Goal: Information Seeking & Learning: Learn about a topic

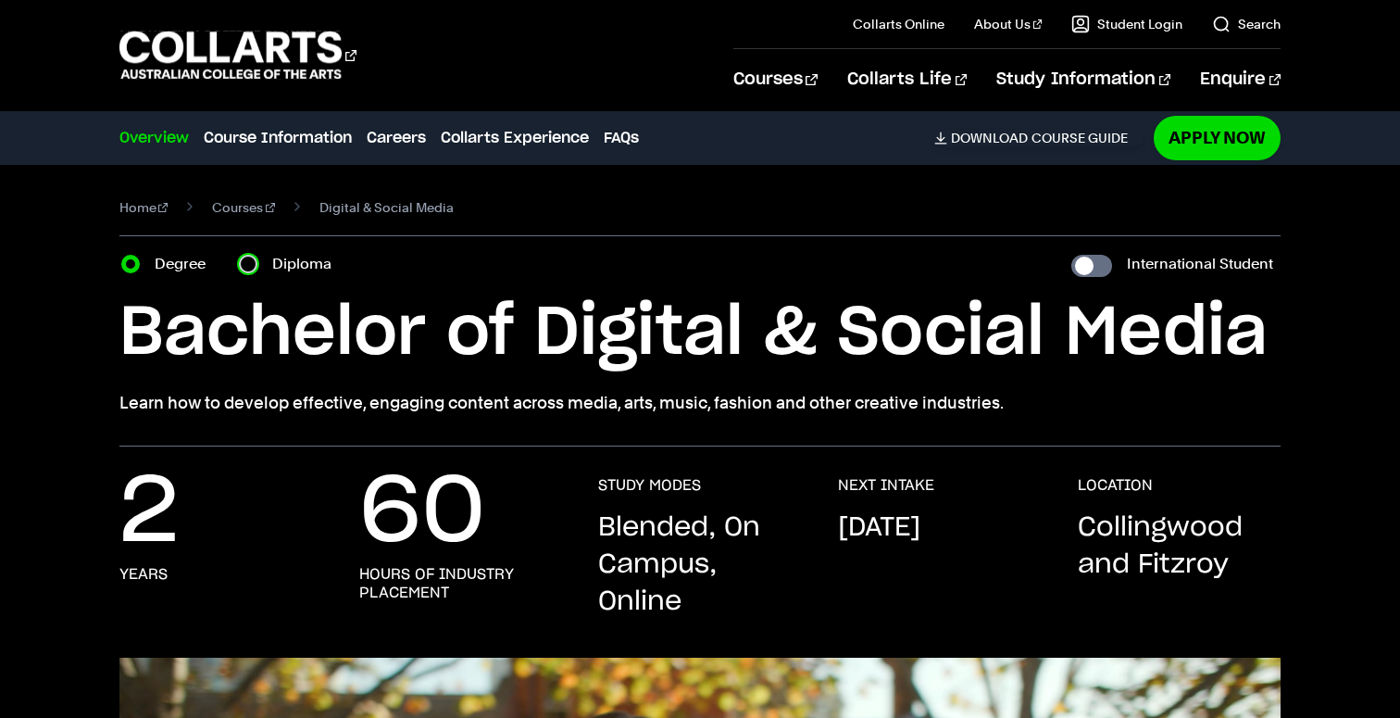
click at [252, 268] on input "Diploma" at bounding box center [248, 264] width 19 height 19
radio input "true"
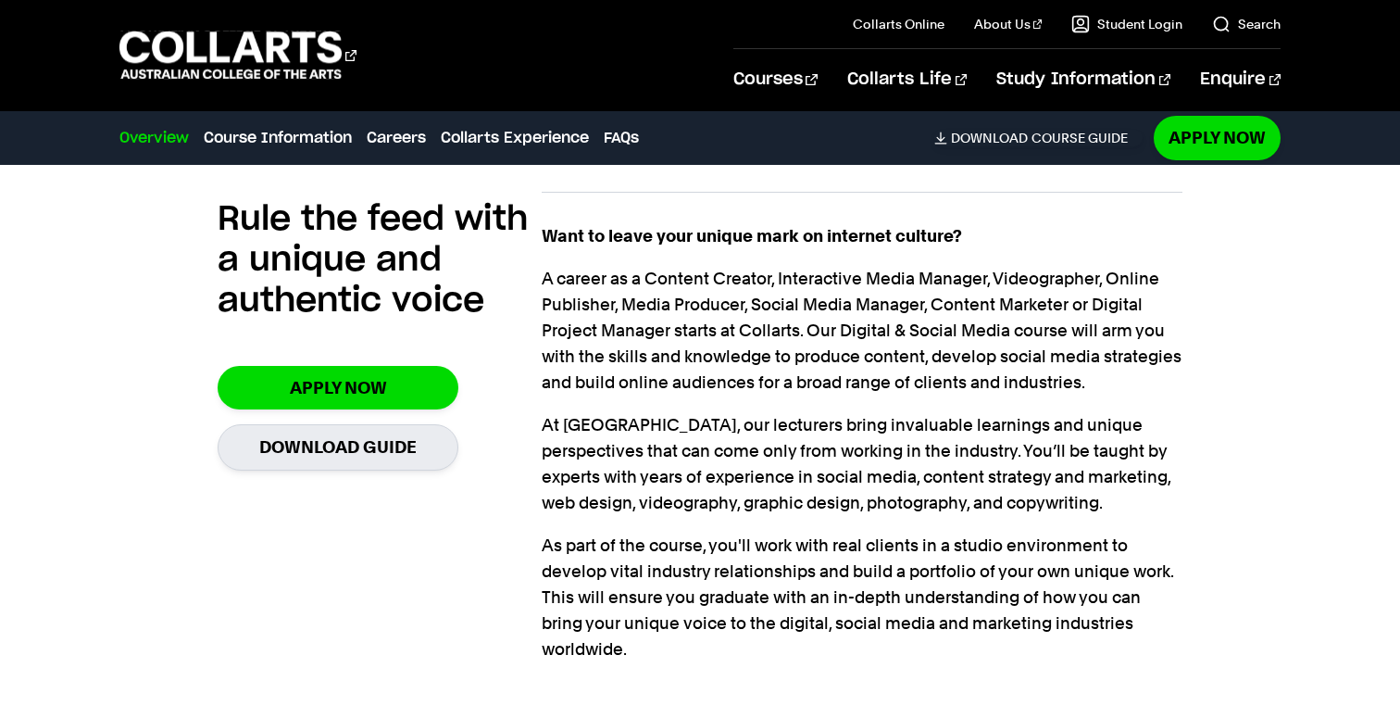
scroll to position [1192, 0]
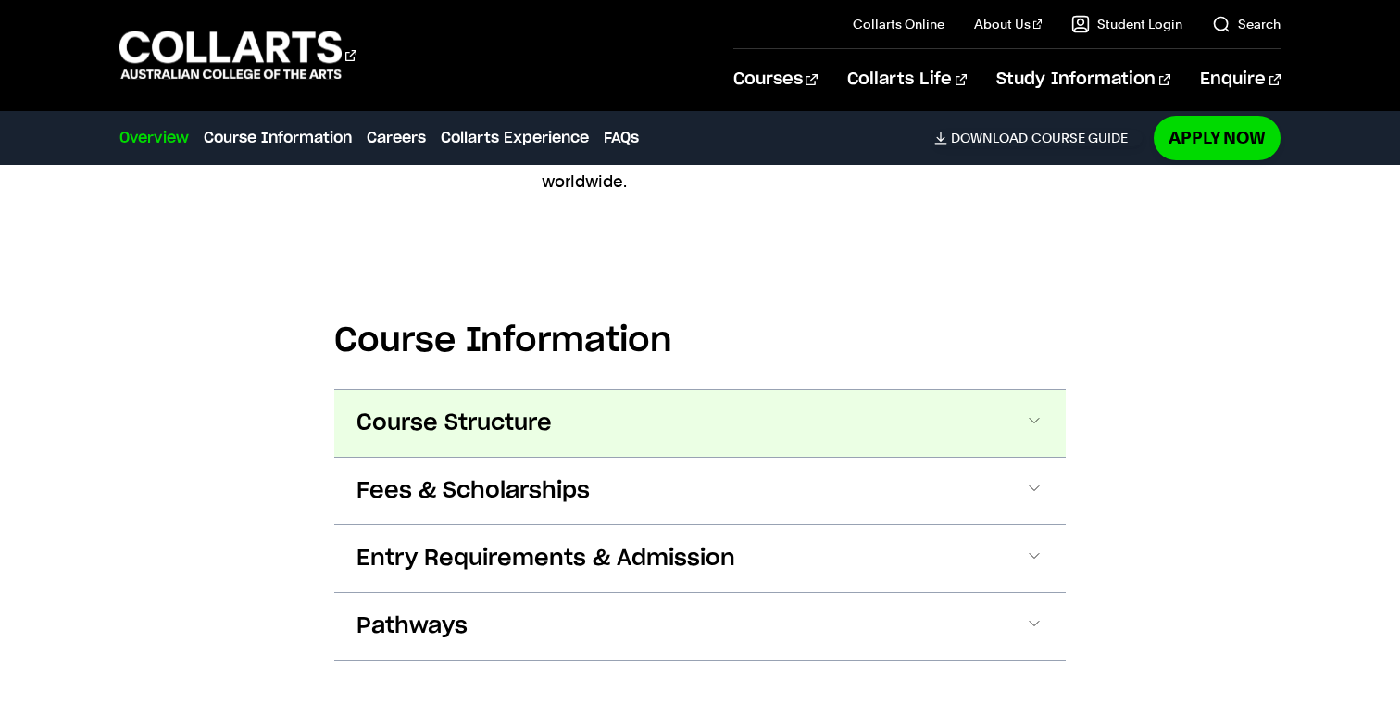
click at [0, 0] on span "Course Structure" at bounding box center [0, 0] width 0 height 0
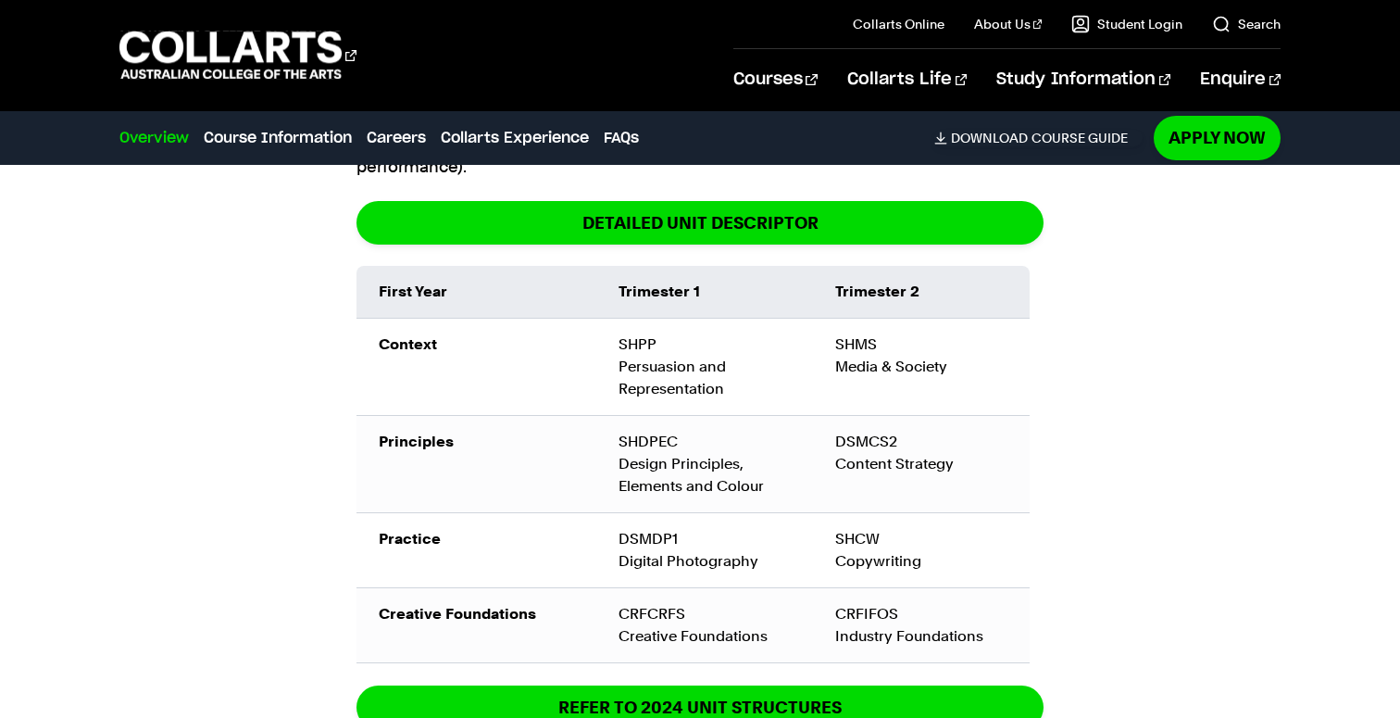
scroll to position [2085, 0]
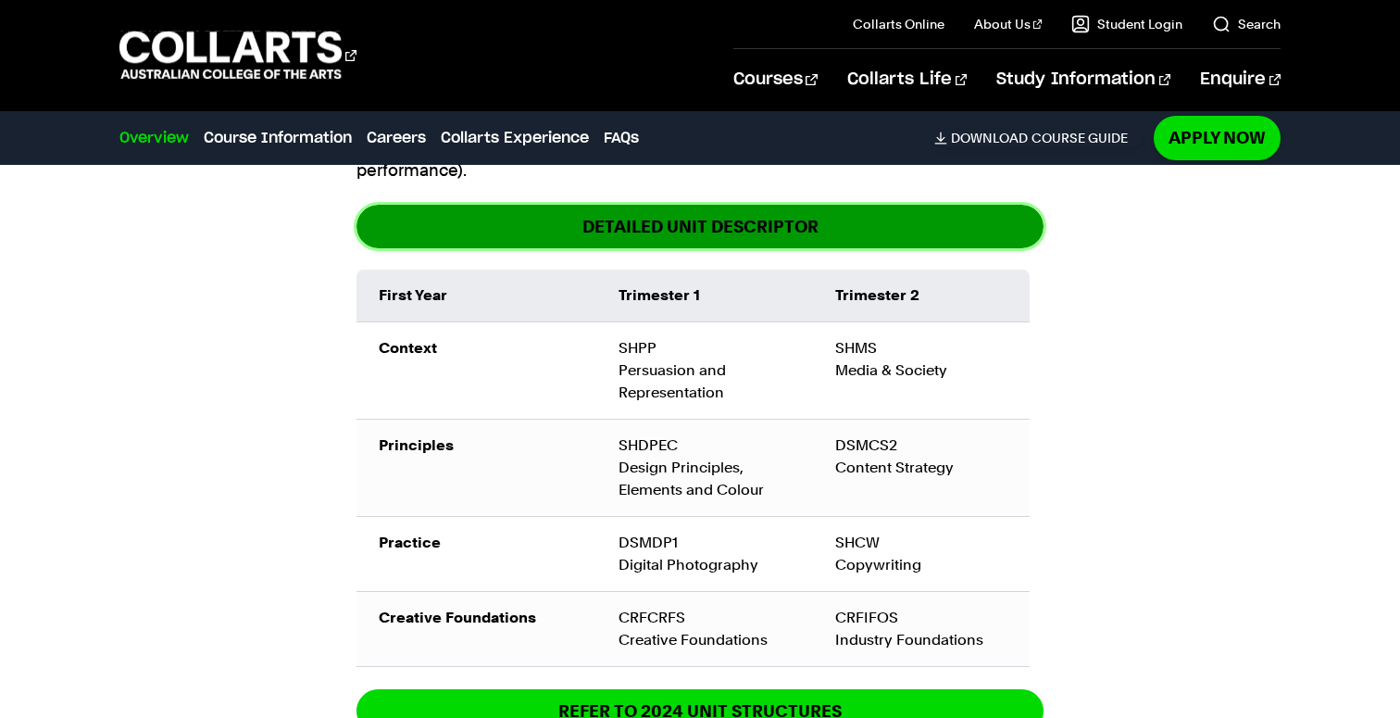
click at [709, 205] on link "DETAILED UNIT DESCRIPTOR" at bounding box center [700, 227] width 687 height 44
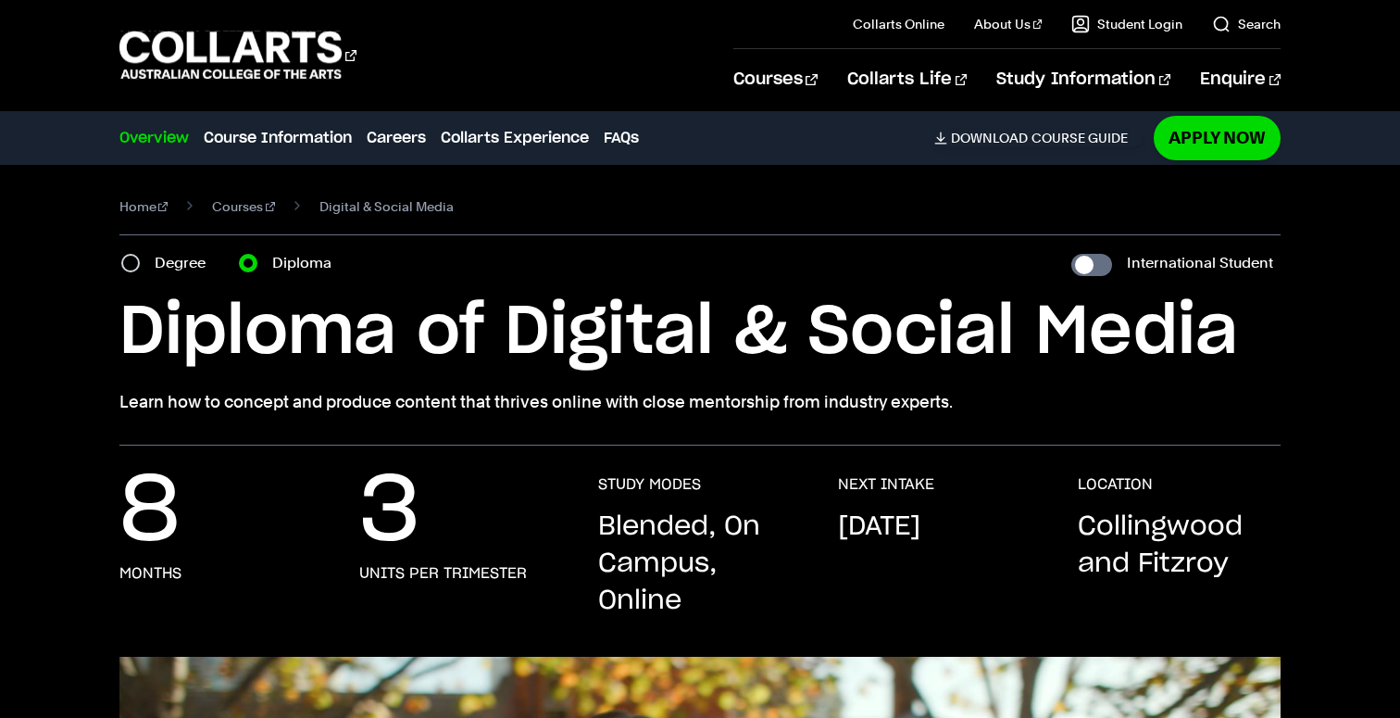
scroll to position [0, 0]
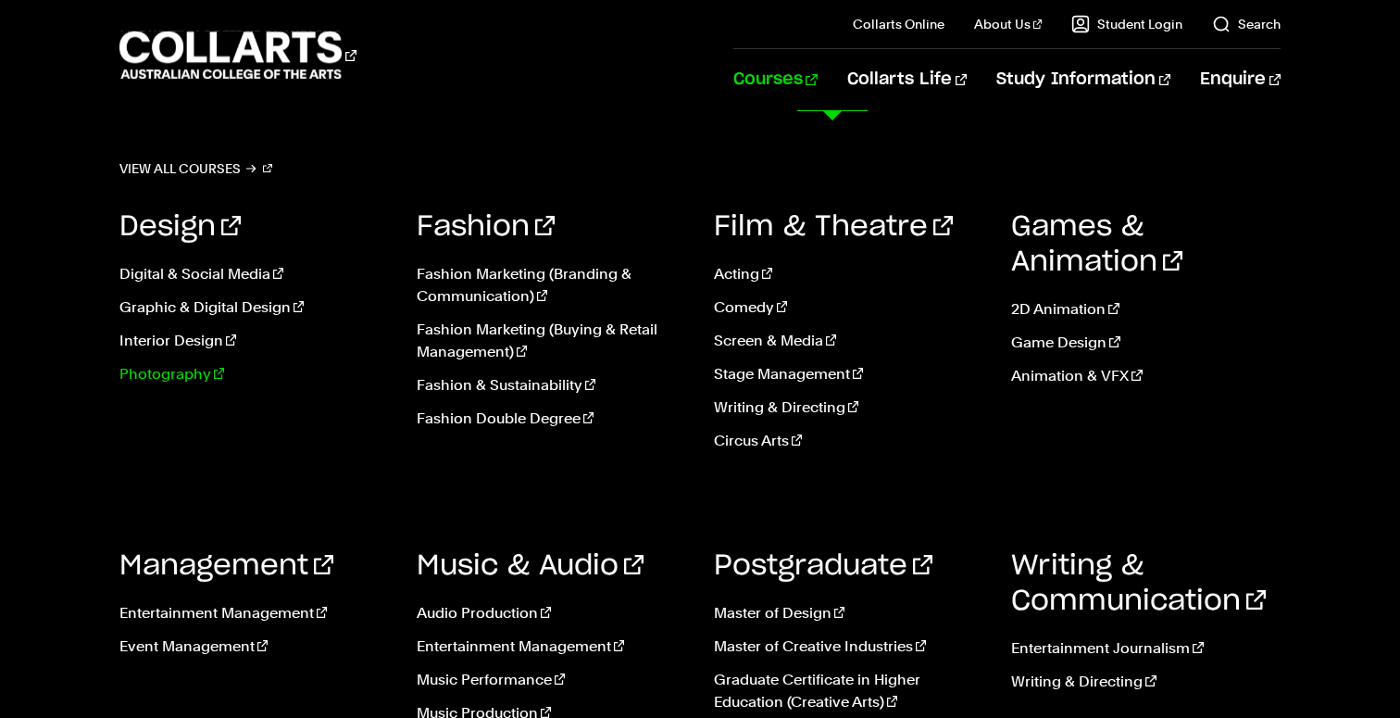
click at [183, 378] on link "Photography" at bounding box center [254, 374] width 270 height 22
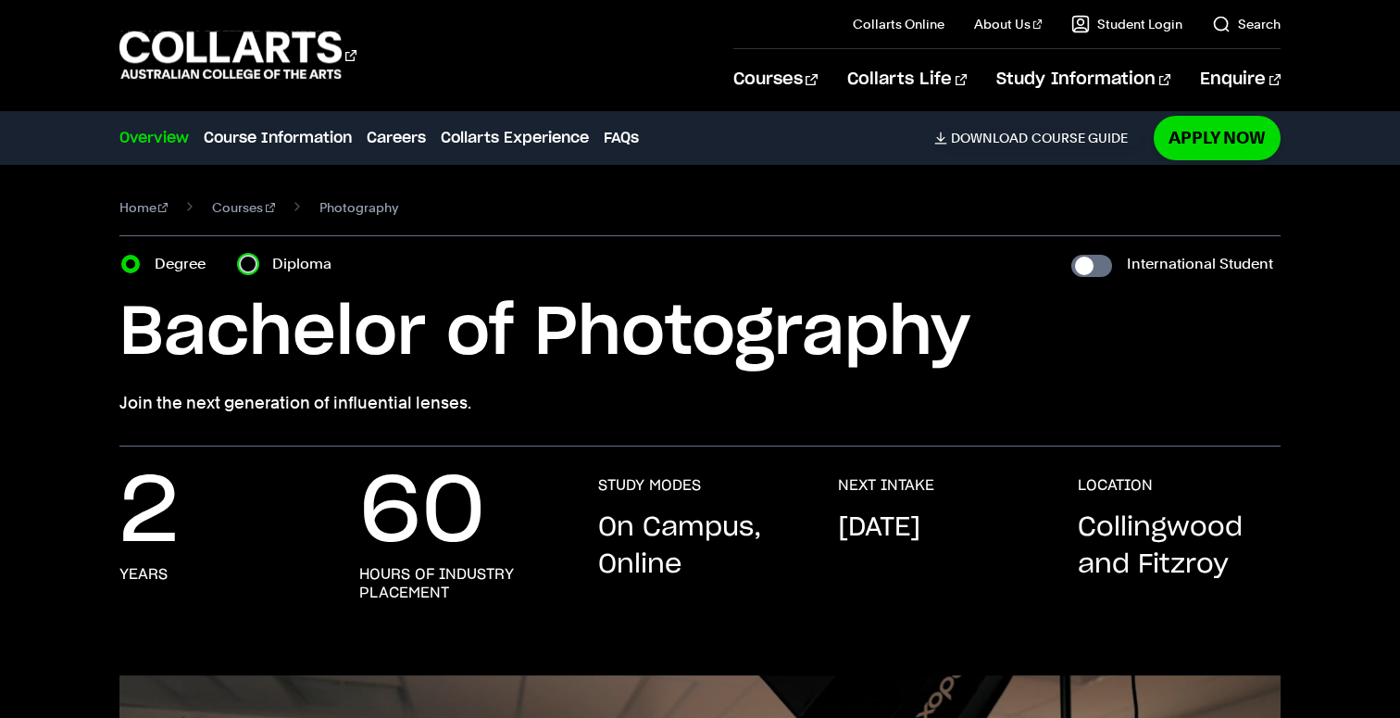
click at [246, 257] on input "Diploma" at bounding box center [248, 264] width 19 height 19
radio input "true"
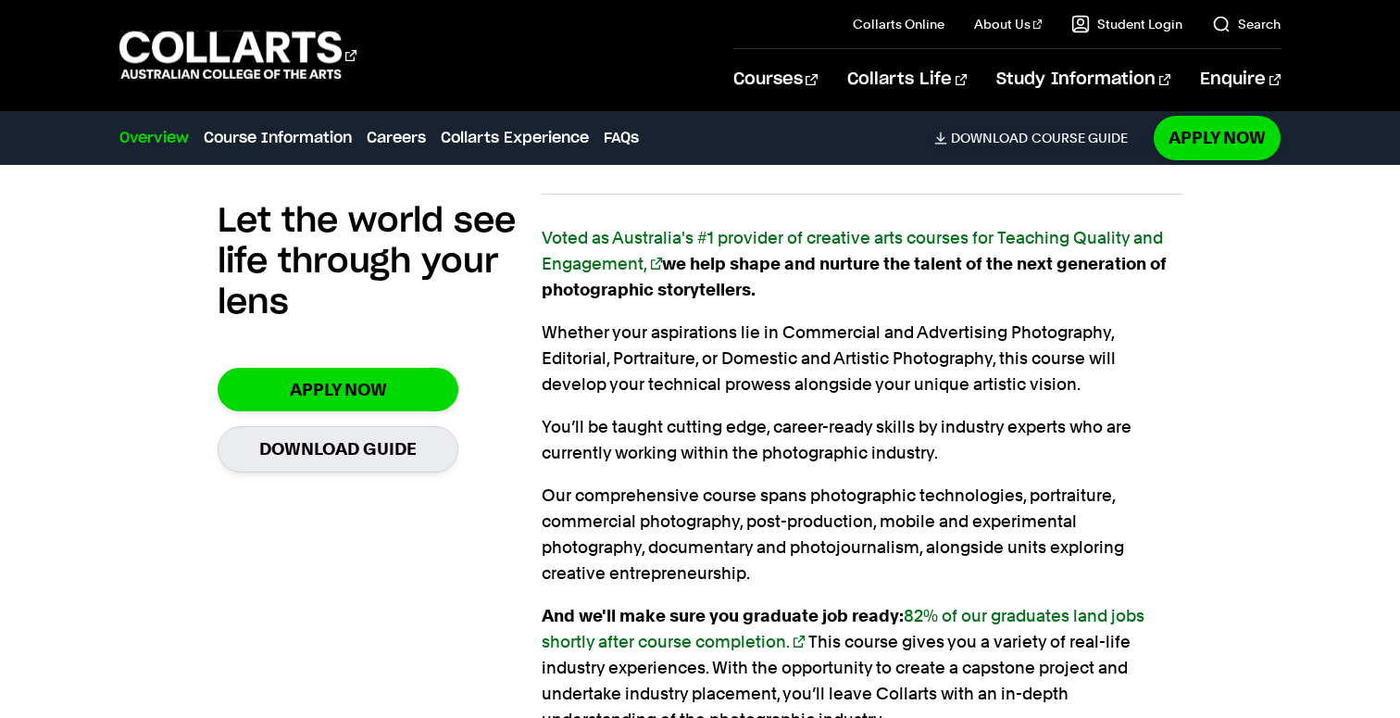
scroll to position [1154, 0]
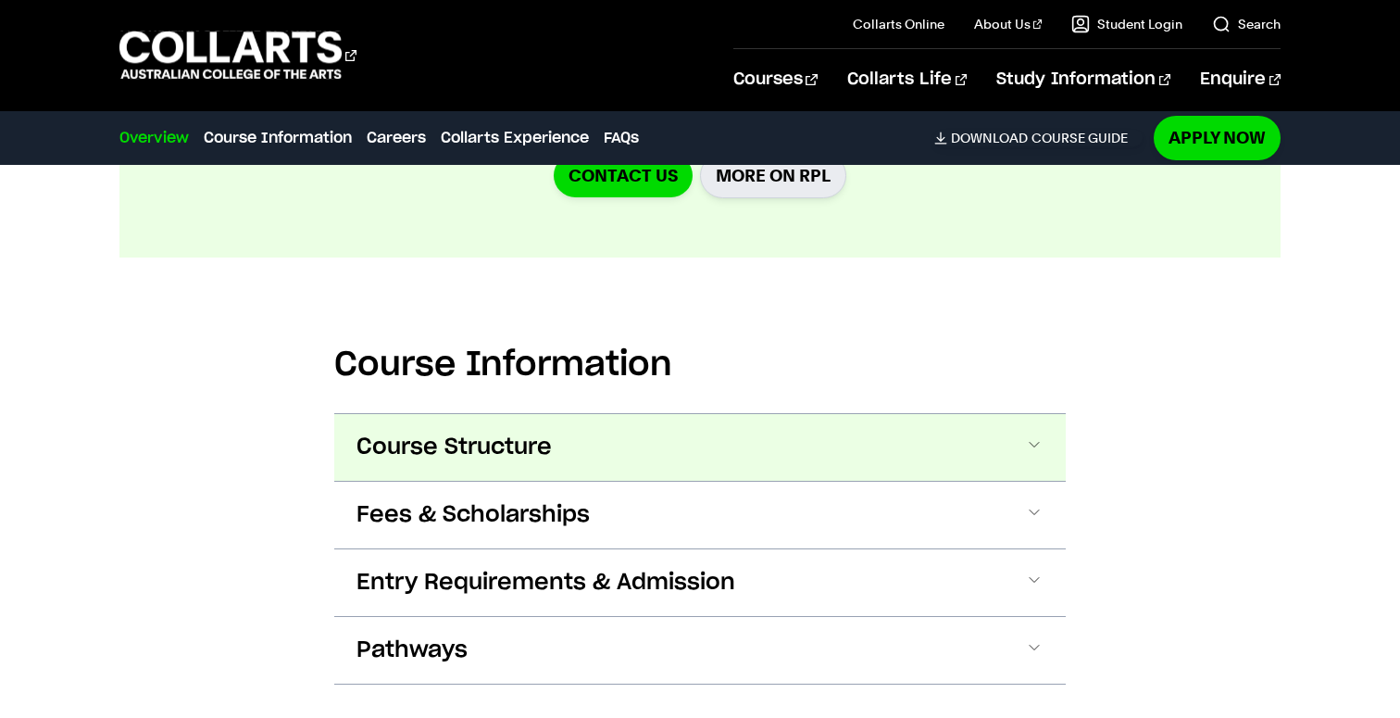
click at [0, 0] on span "Course Structure" at bounding box center [0, 0] width 0 height 0
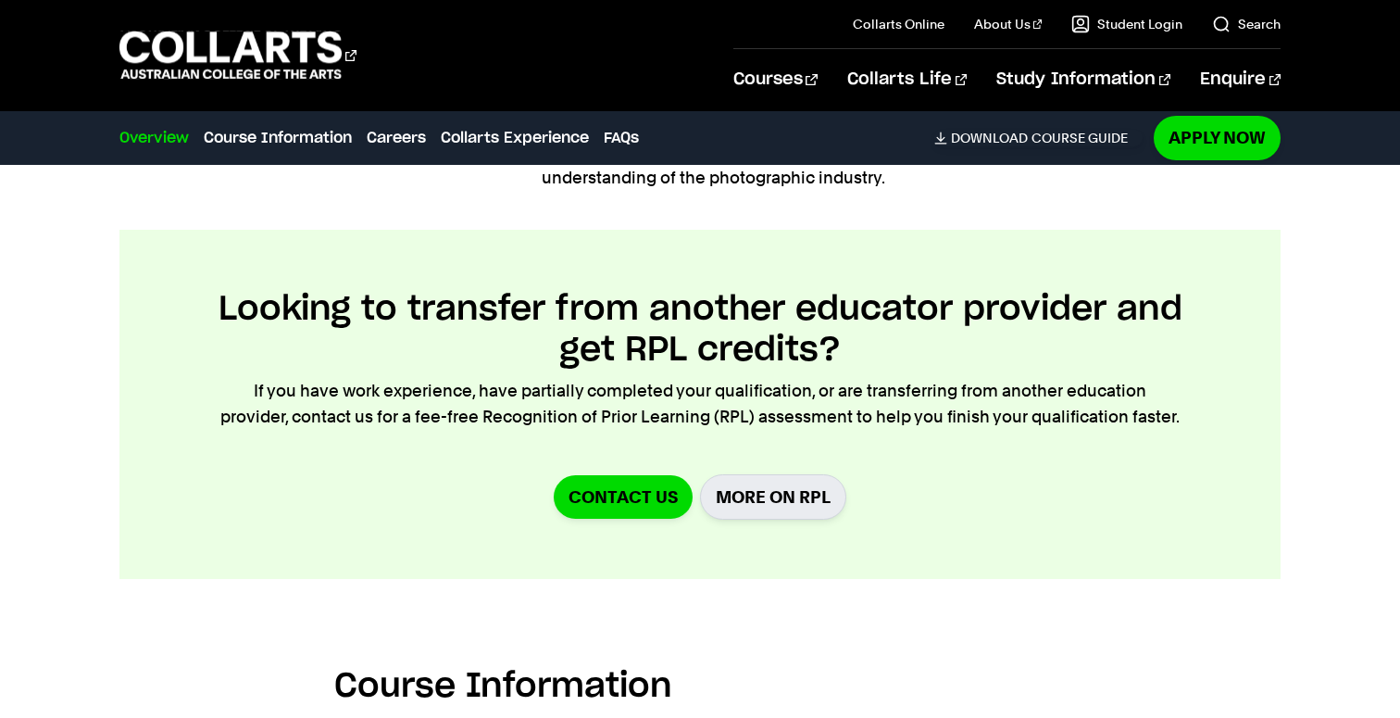
scroll to position [1107, 0]
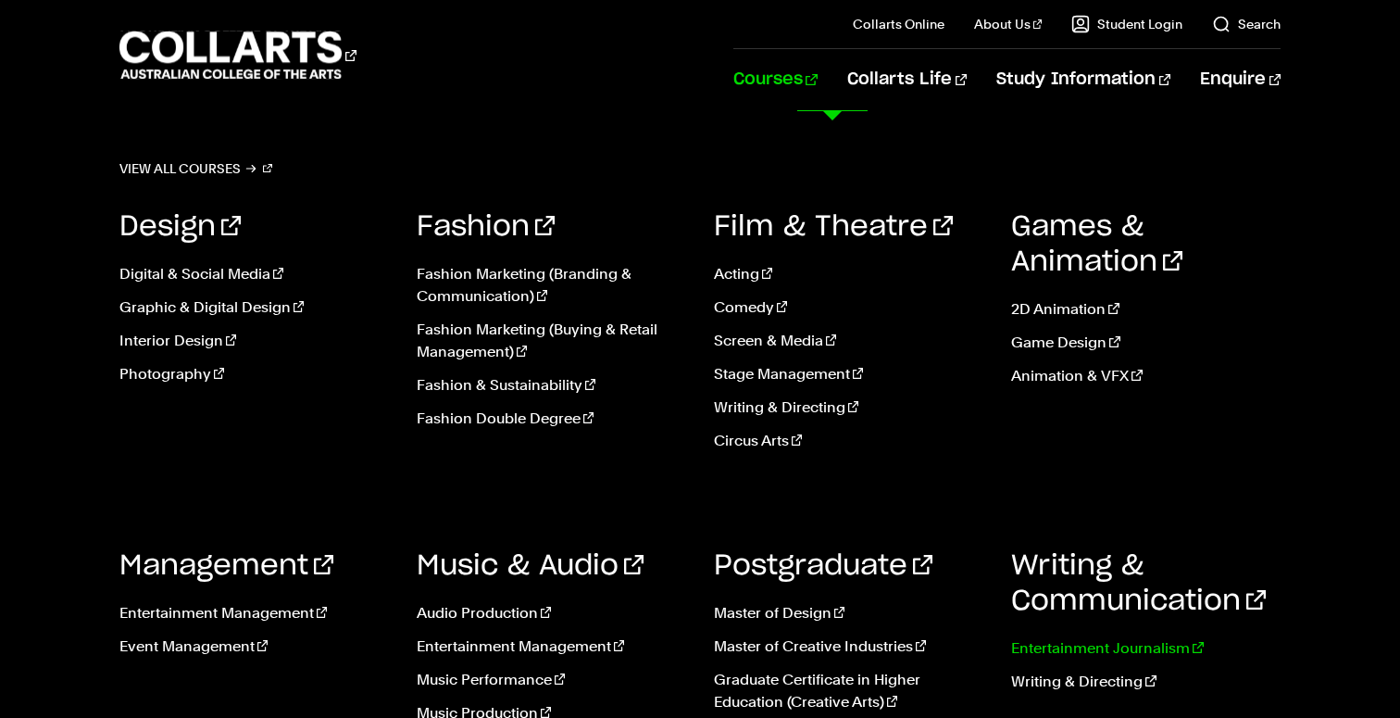
click at [1057, 649] on link "Entertainment Journalism" at bounding box center [1146, 648] width 270 height 22
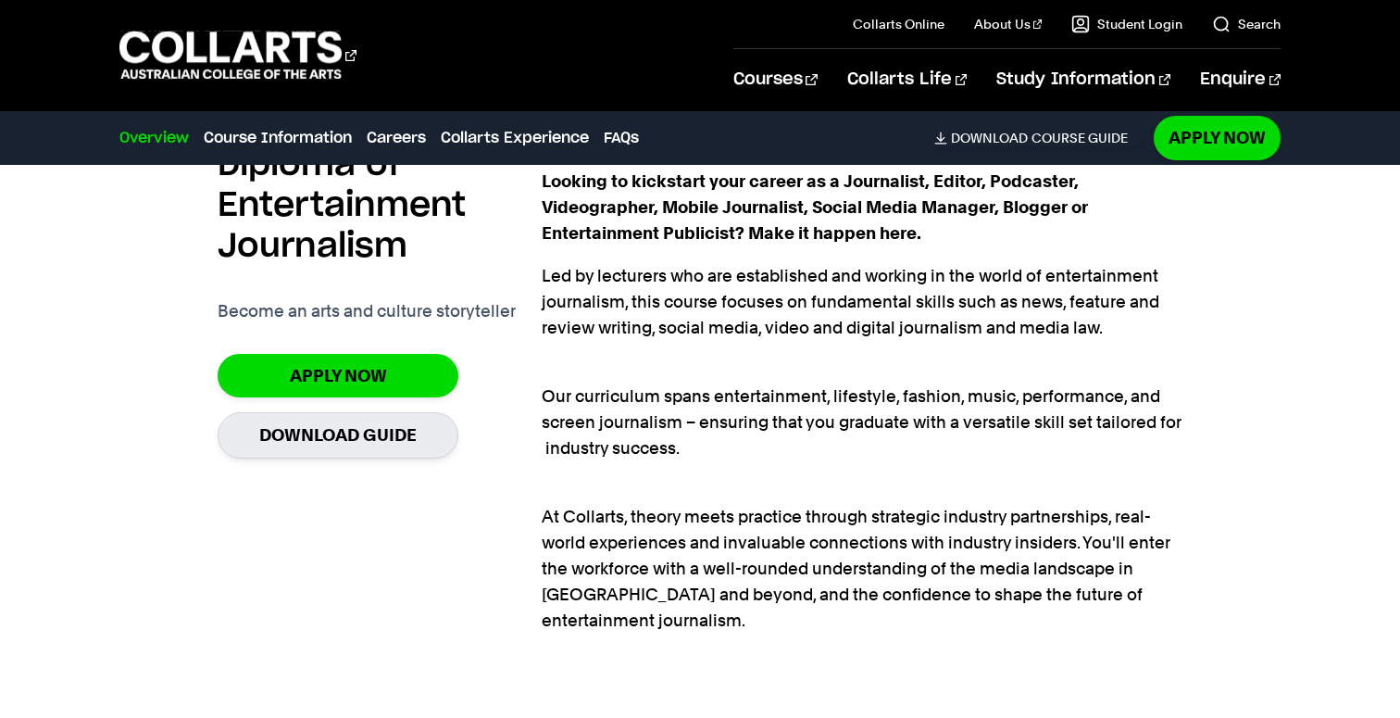
scroll to position [1315, 0]
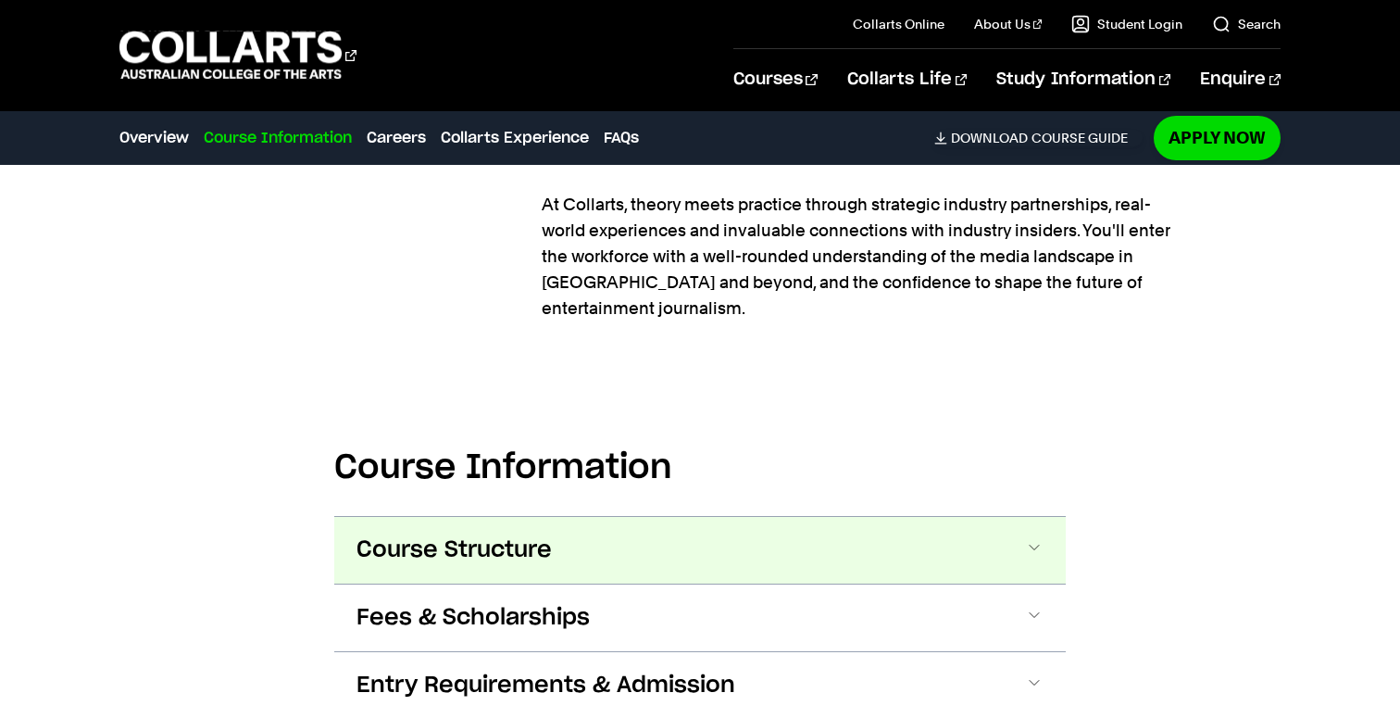
click at [676, 547] on button "Course Structure" at bounding box center [700, 550] width 732 height 67
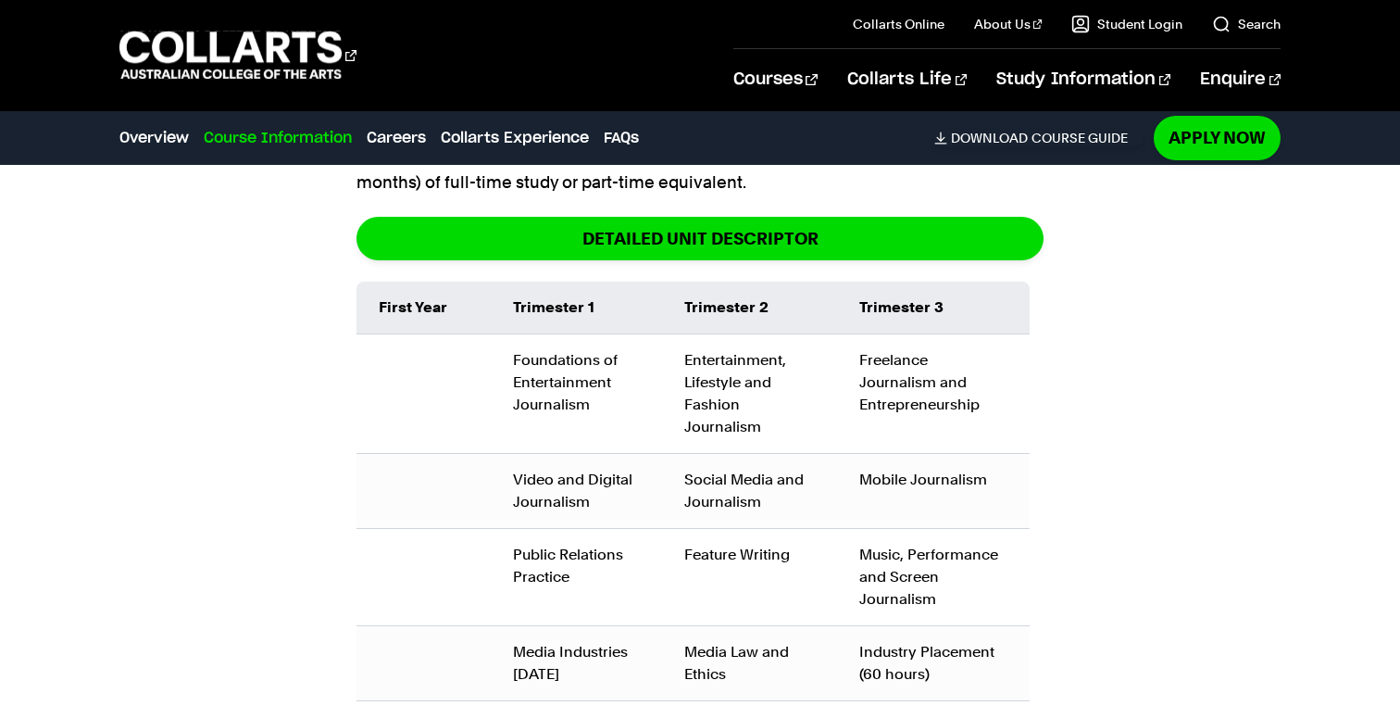
scroll to position [2139, 0]
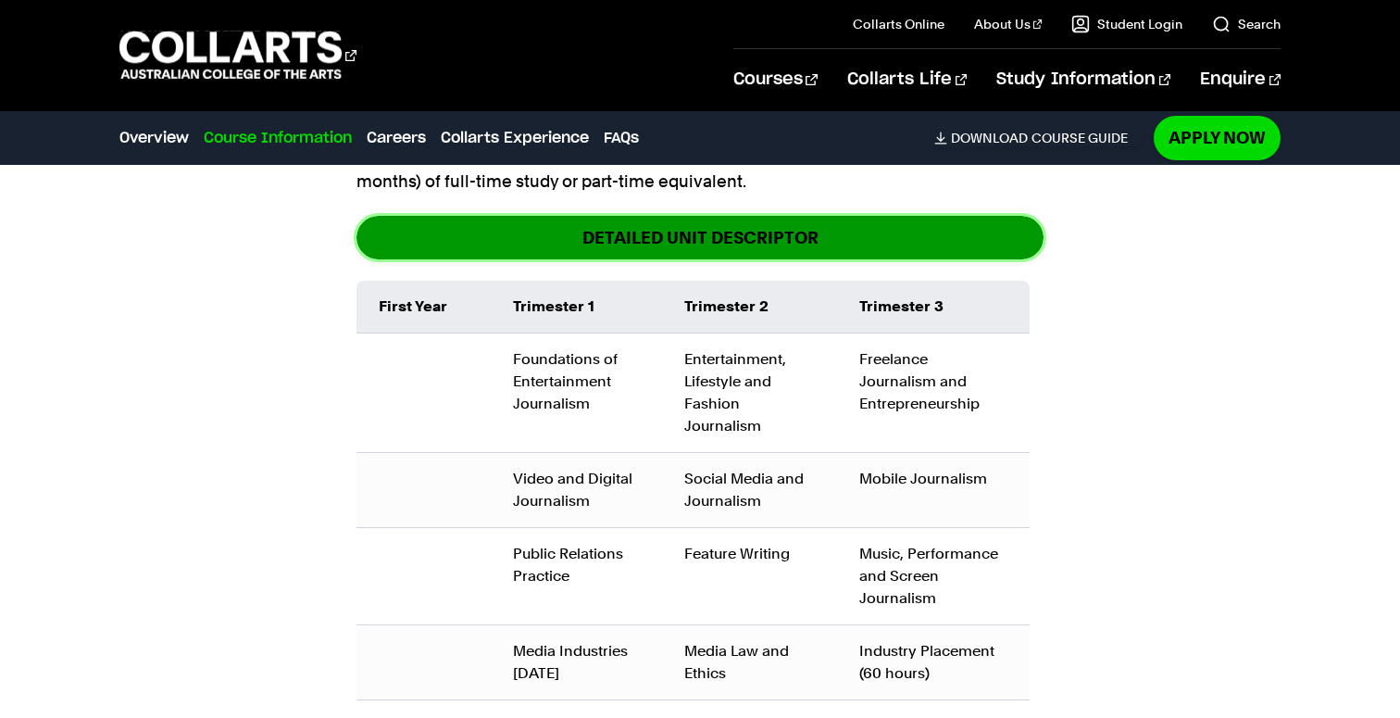
click at [801, 232] on link "DETAILED UNIT DESCRIPTOR" at bounding box center [700, 238] width 687 height 44
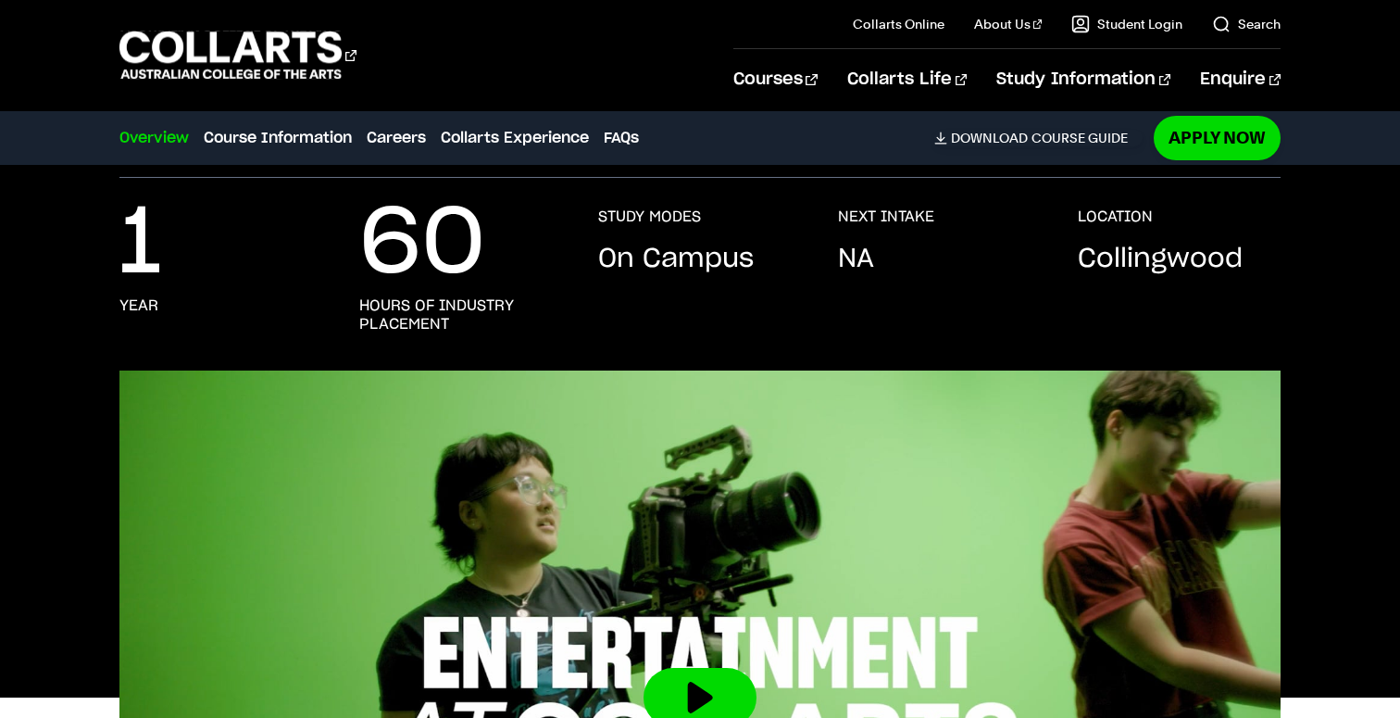
scroll to position [0, 0]
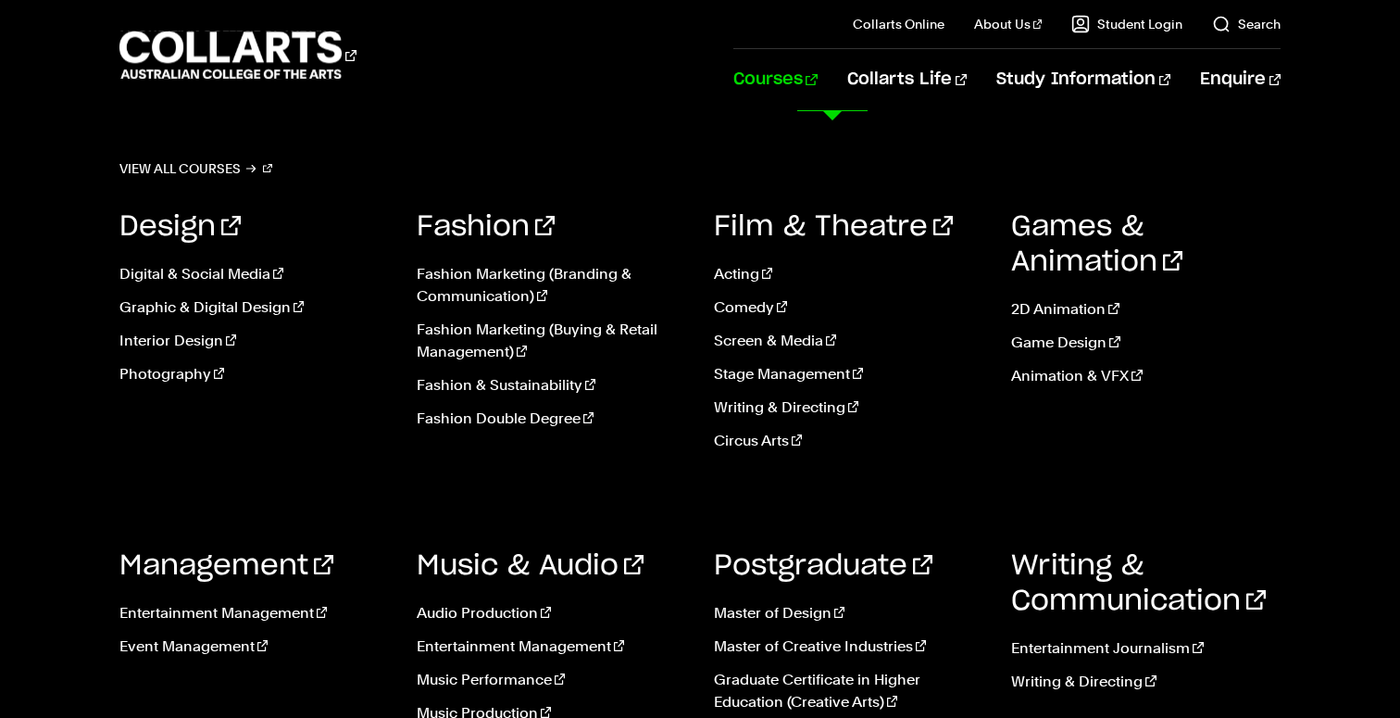
click at [818, 77] on link "Courses" at bounding box center [776, 79] width 84 height 61
